Goal: Task Accomplishment & Management: Manage account settings

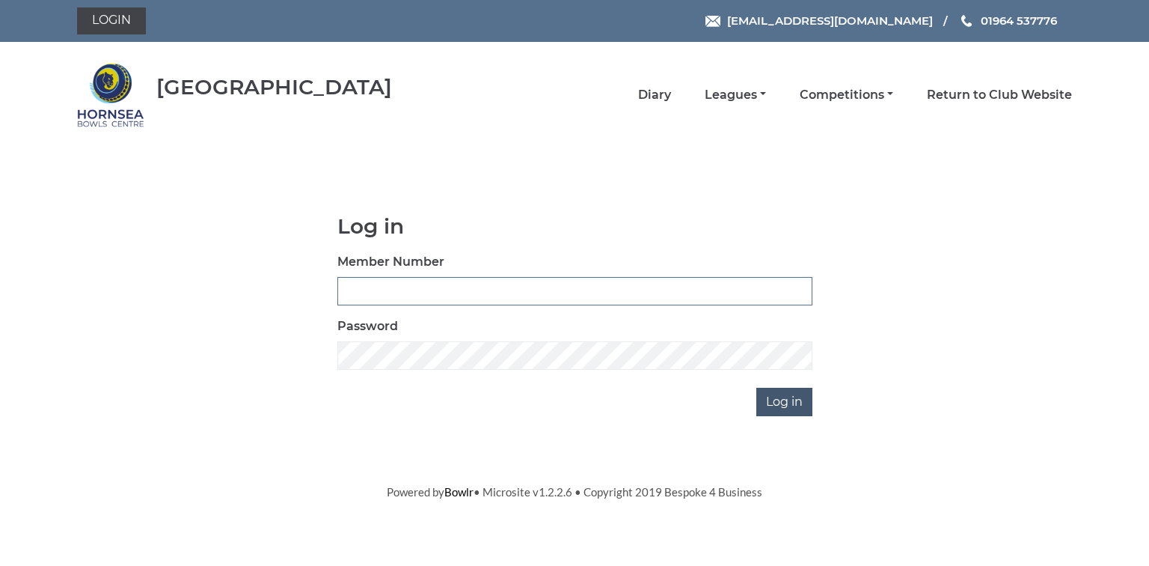
type input "0580"
click at [785, 404] on input "Log in" at bounding box center [784, 401] width 56 height 28
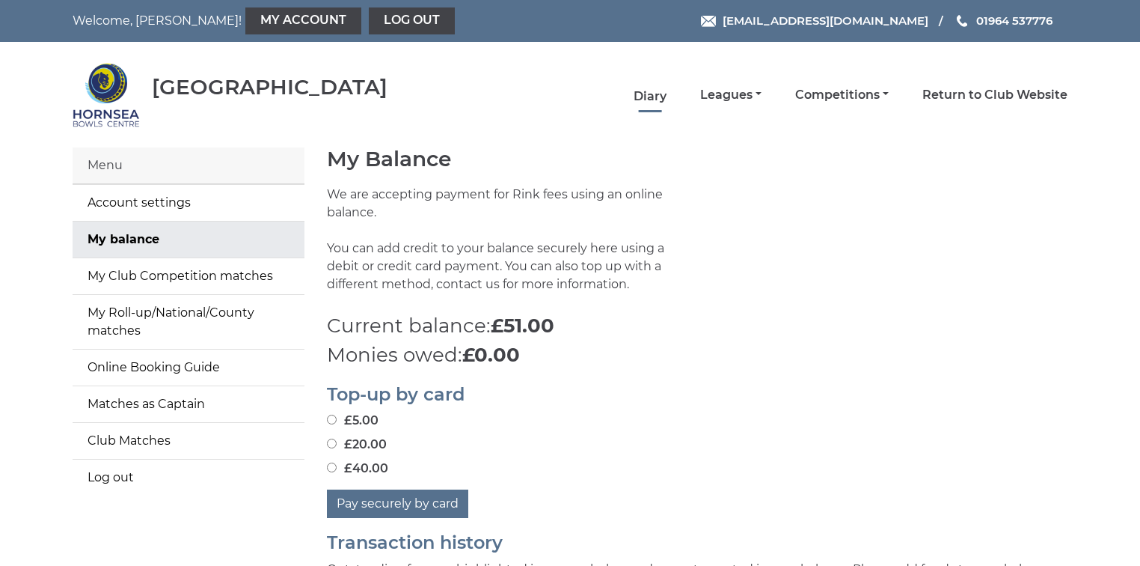
click at [652, 96] on link "Diary" at bounding box center [650, 96] width 33 height 16
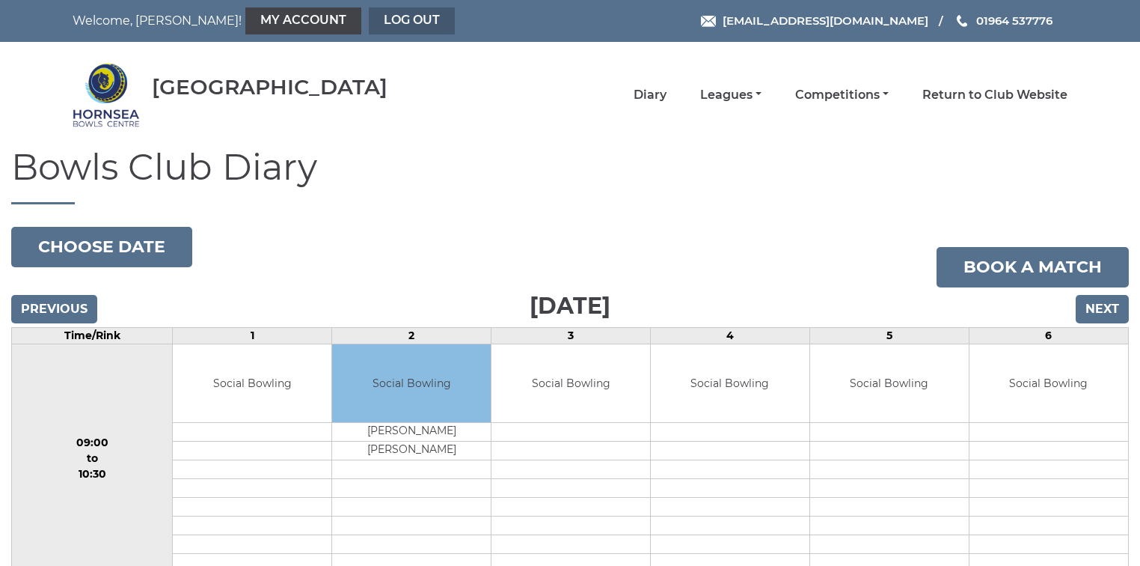
click at [369, 18] on link "Log out" at bounding box center [412, 20] width 86 height 27
